Goal: Transaction & Acquisition: Purchase product/service

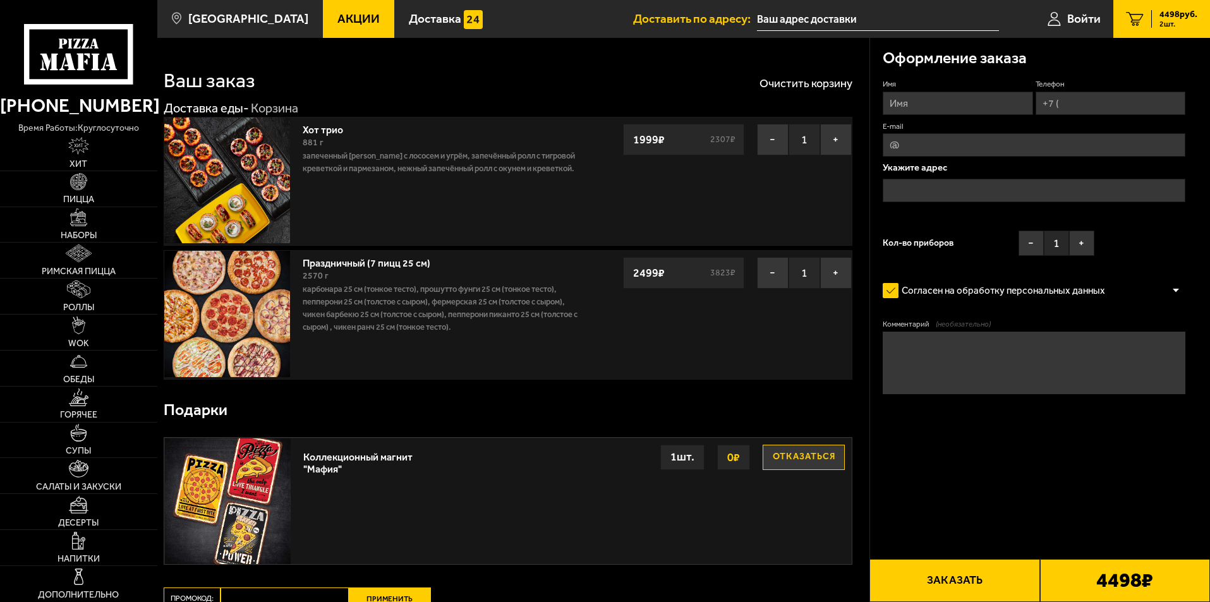
click at [228, 301] on img at bounding box center [227, 314] width 126 height 126
click at [77, 212] on img at bounding box center [79, 217] width 18 height 18
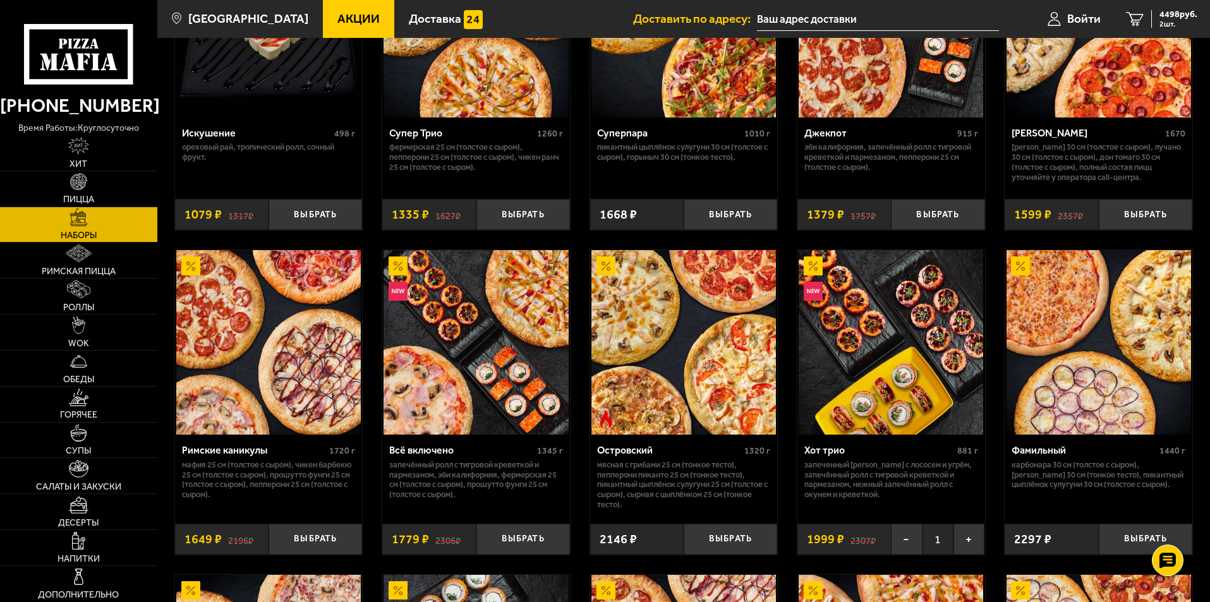
scroll to position [884, 0]
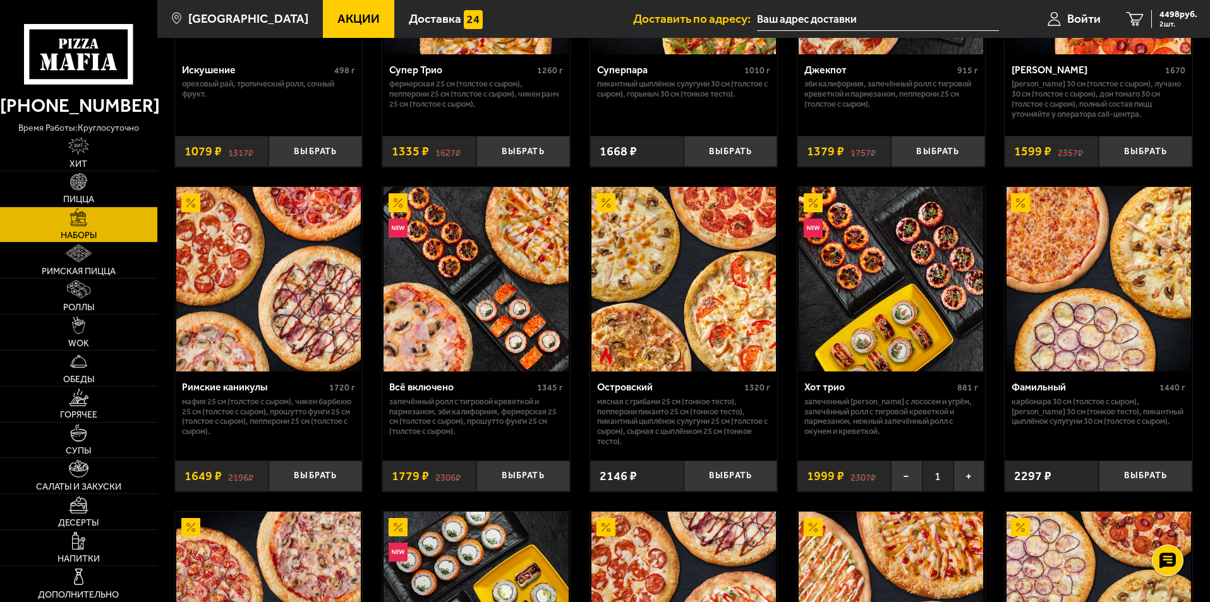
click at [313, 274] on img at bounding box center [268, 279] width 184 height 184
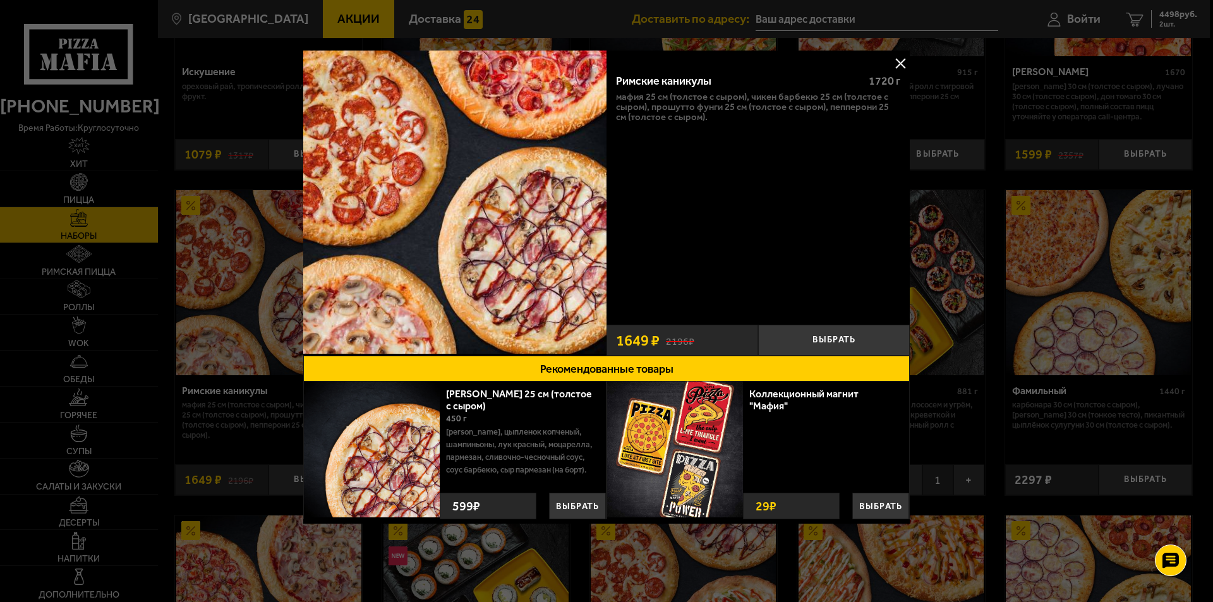
click at [897, 60] on button at bounding box center [900, 63] width 19 height 19
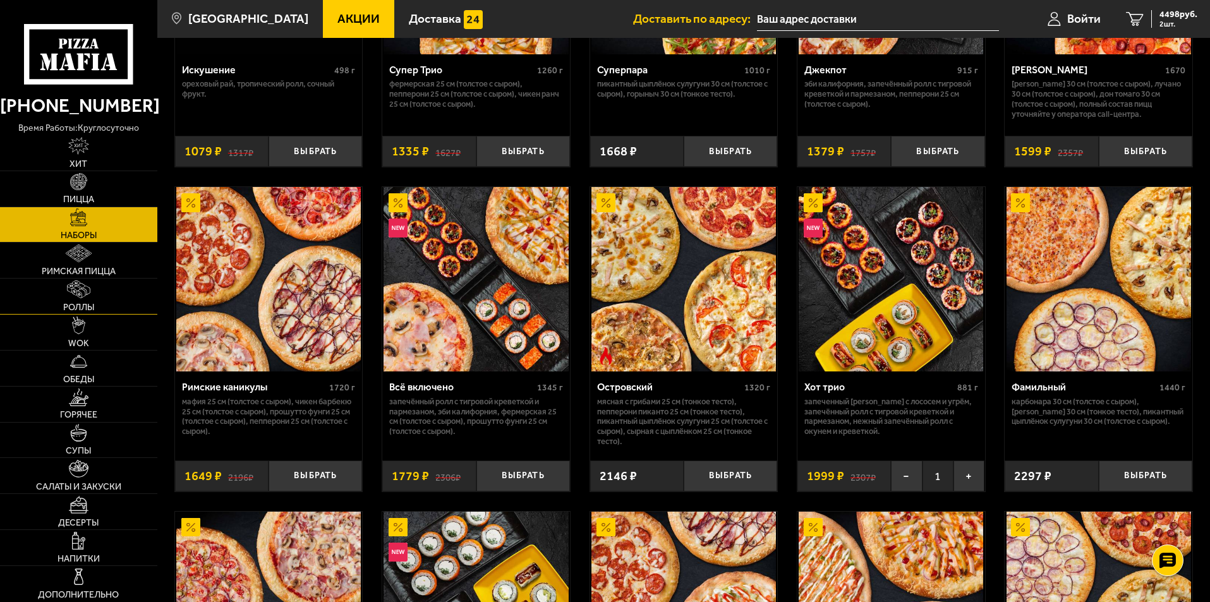
click at [81, 293] on img at bounding box center [78, 289] width 23 height 18
